Goal: Information Seeking & Learning: Find specific fact

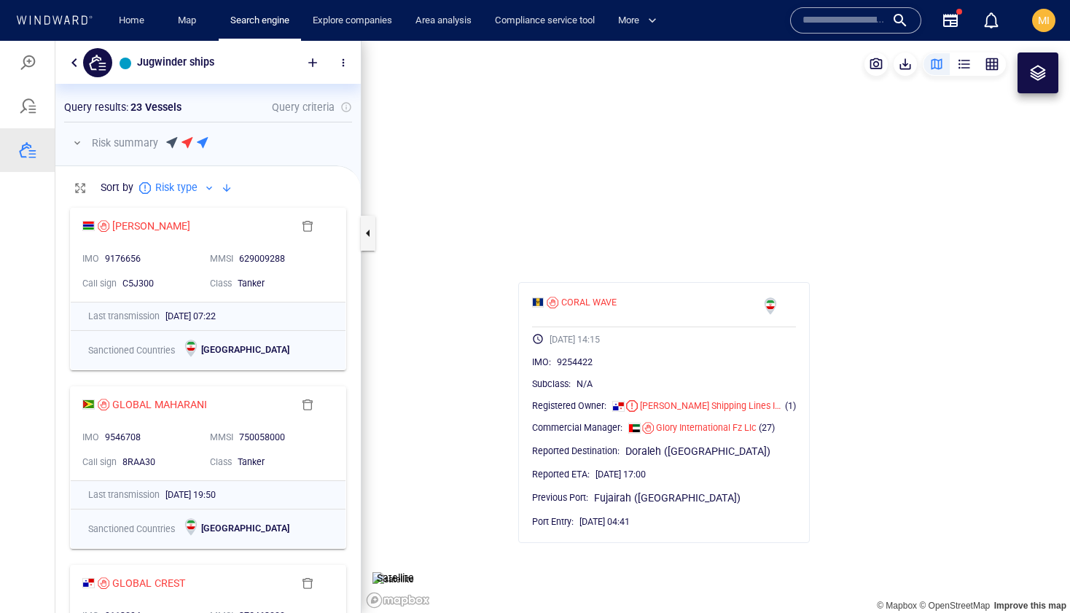
scroll to position [412, 305]
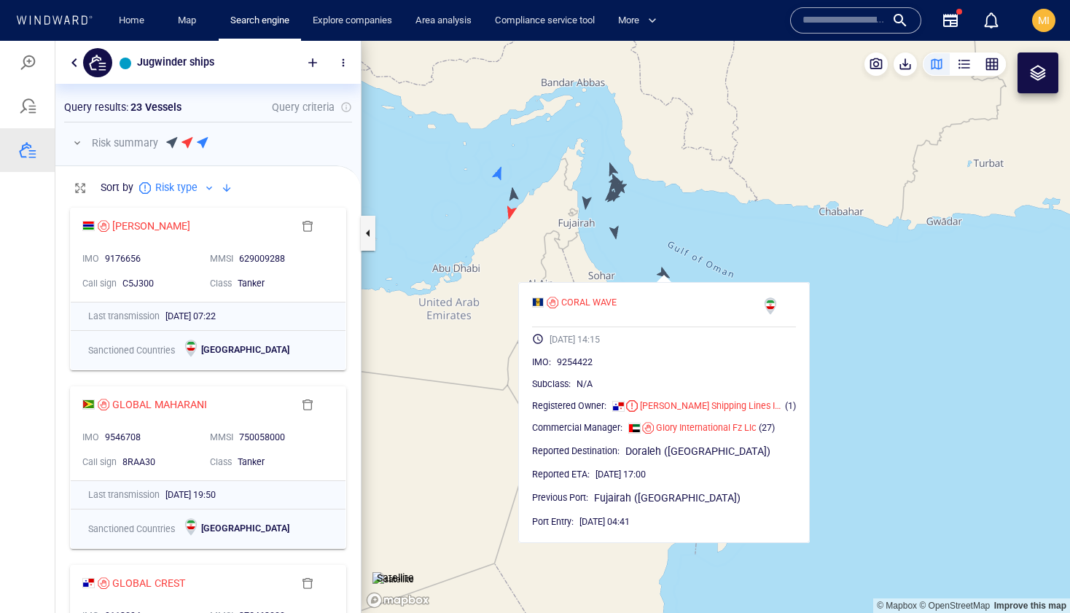
click at [817, 23] on input "text" at bounding box center [843, 20] width 83 height 22
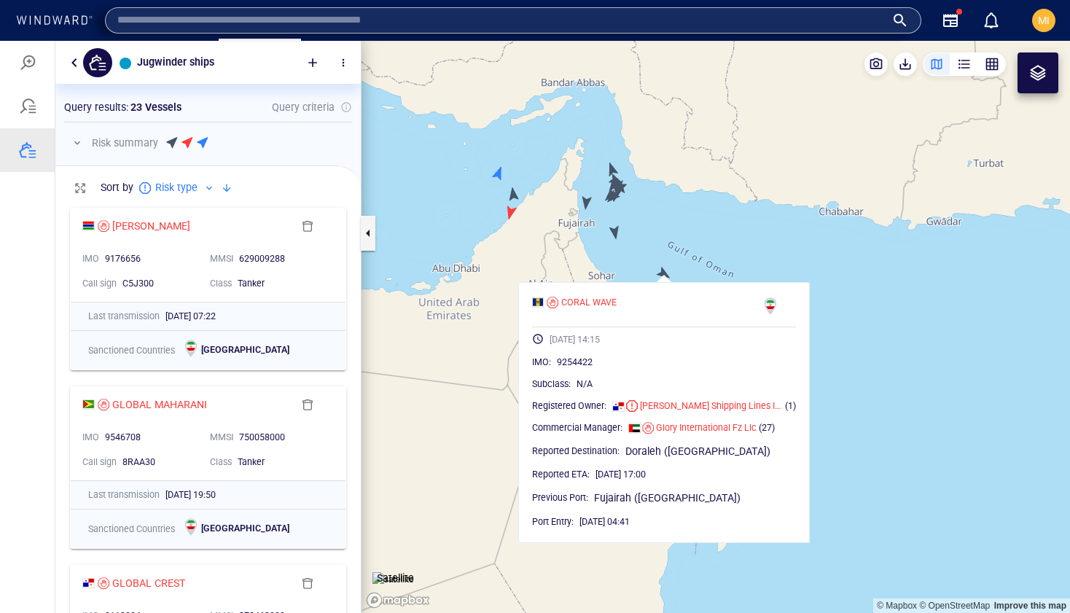
click at [724, 23] on input "text" at bounding box center [501, 20] width 768 height 22
click at [533, 24] on input "text" at bounding box center [501, 20] width 768 height 22
paste input "*******"
type input "*******"
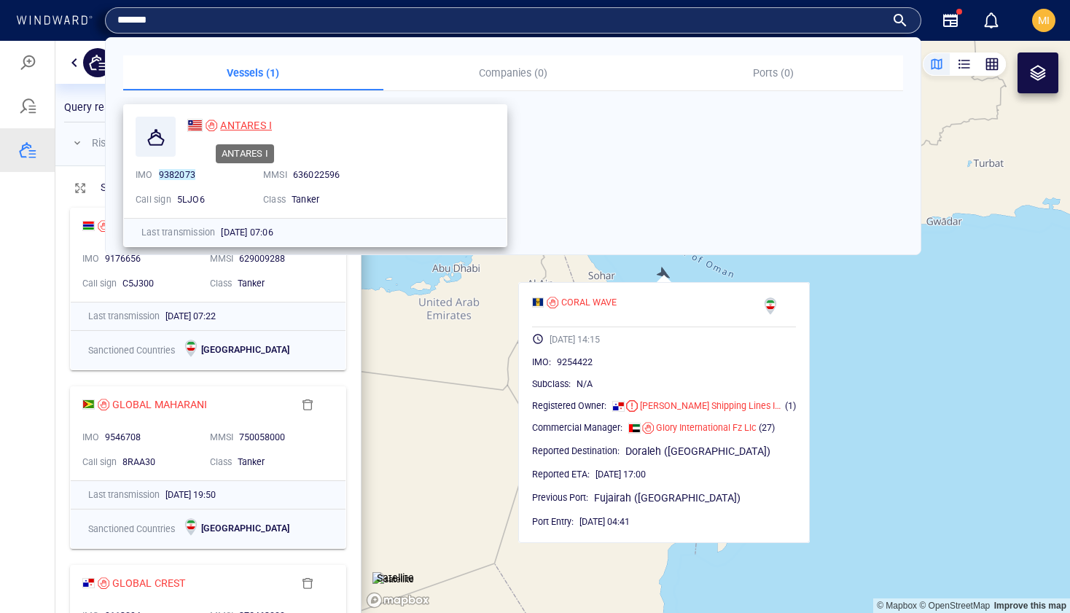
click at [253, 122] on span "ANTARES I" at bounding box center [246, 126] width 52 height 12
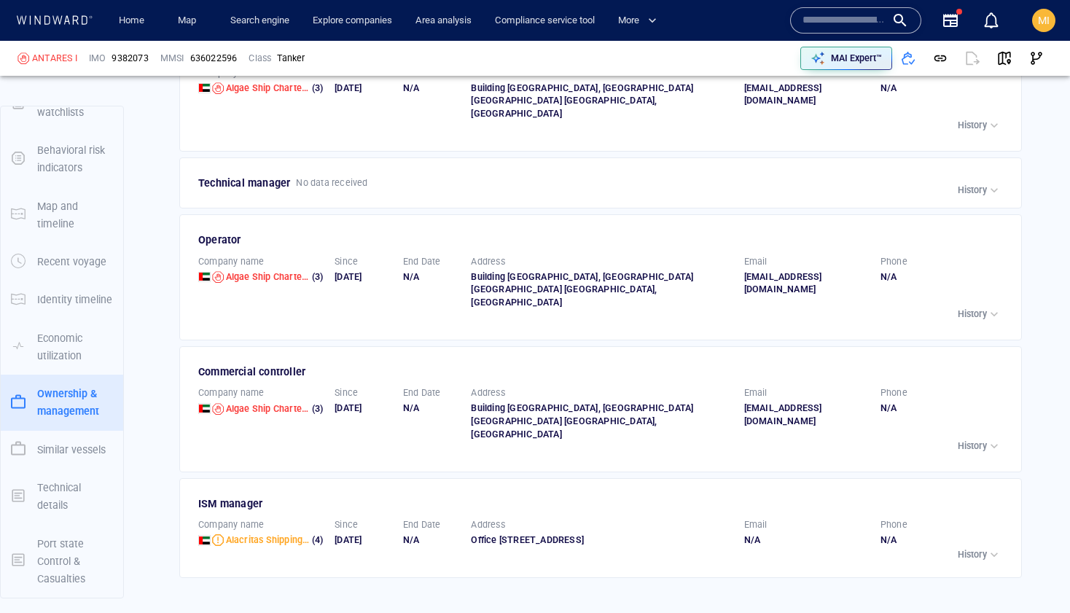
scroll to position [2858, 0]
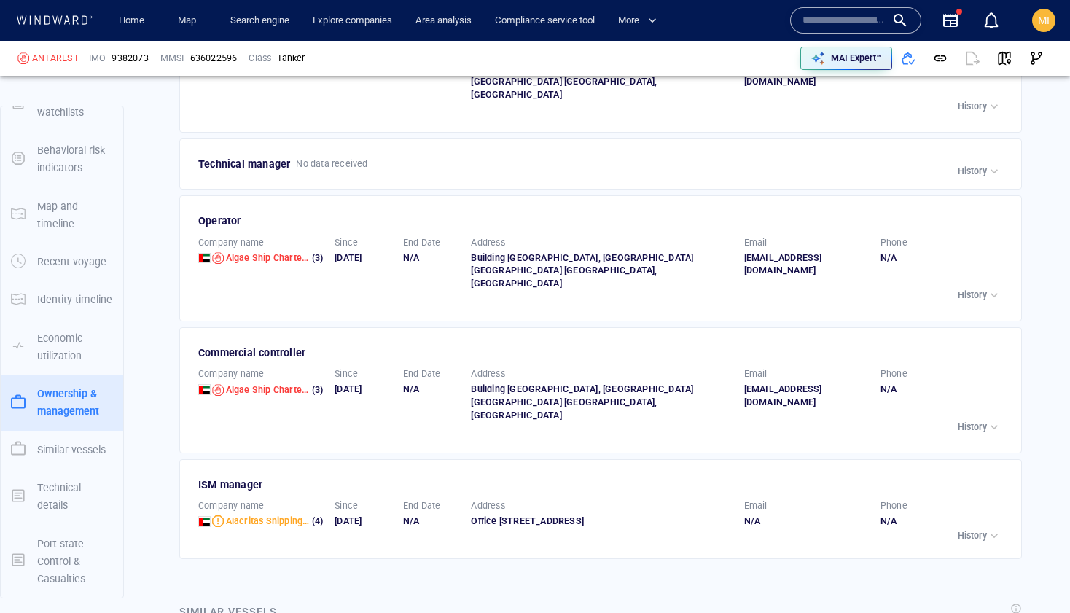
click at [974, 529] on p "History" at bounding box center [972, 535] width 29 height 13
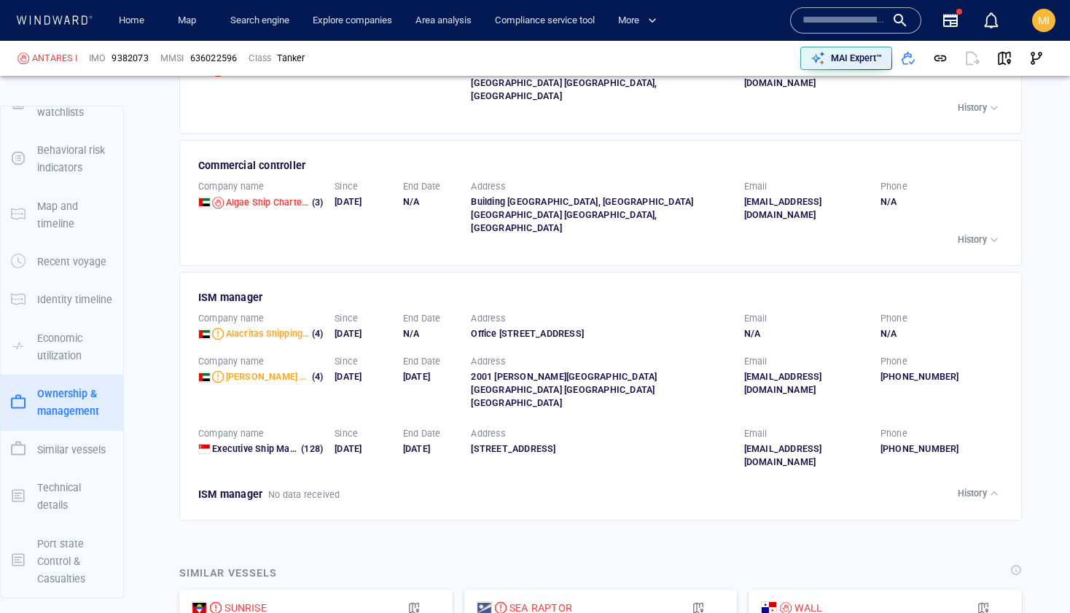
scroll to position [3047, 0]
click at [775, 481] on div "ISM manager No data received" at bounding box center [601, 492] width 813 height 23
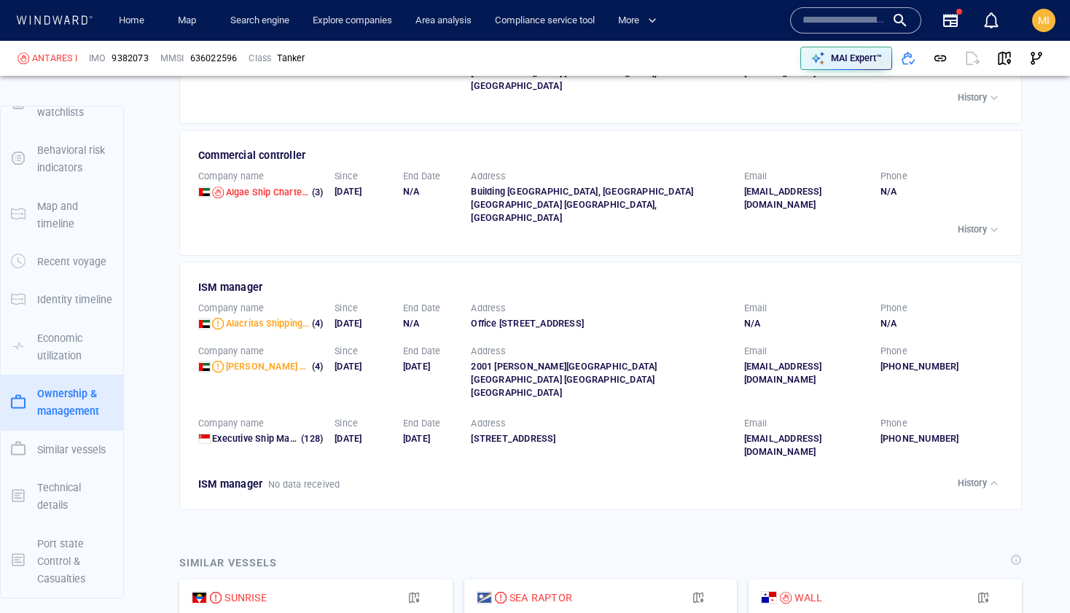
scroll to position [3056, 0]
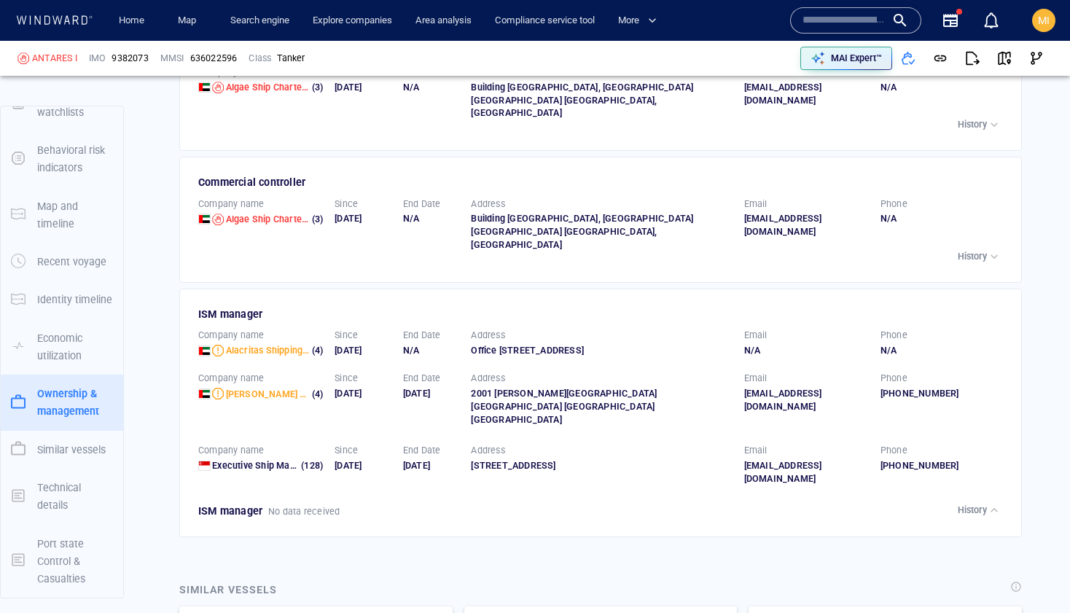
scroll to position [3369, 0]
